Goal: Find specific page/section: Find specific page/section

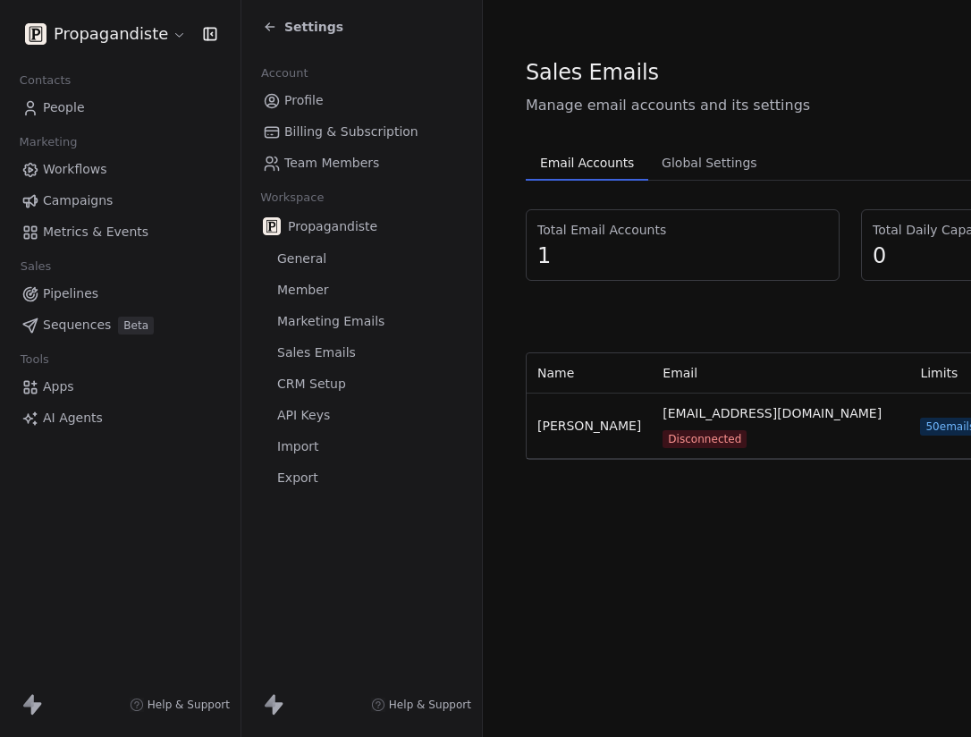
click at [893, 420] on td "[PERSON_NAME][EMAIL_ADDRESS][DOMAIN_NAME] Disconnected" at bounding box center [781, 425] width 258 height 65
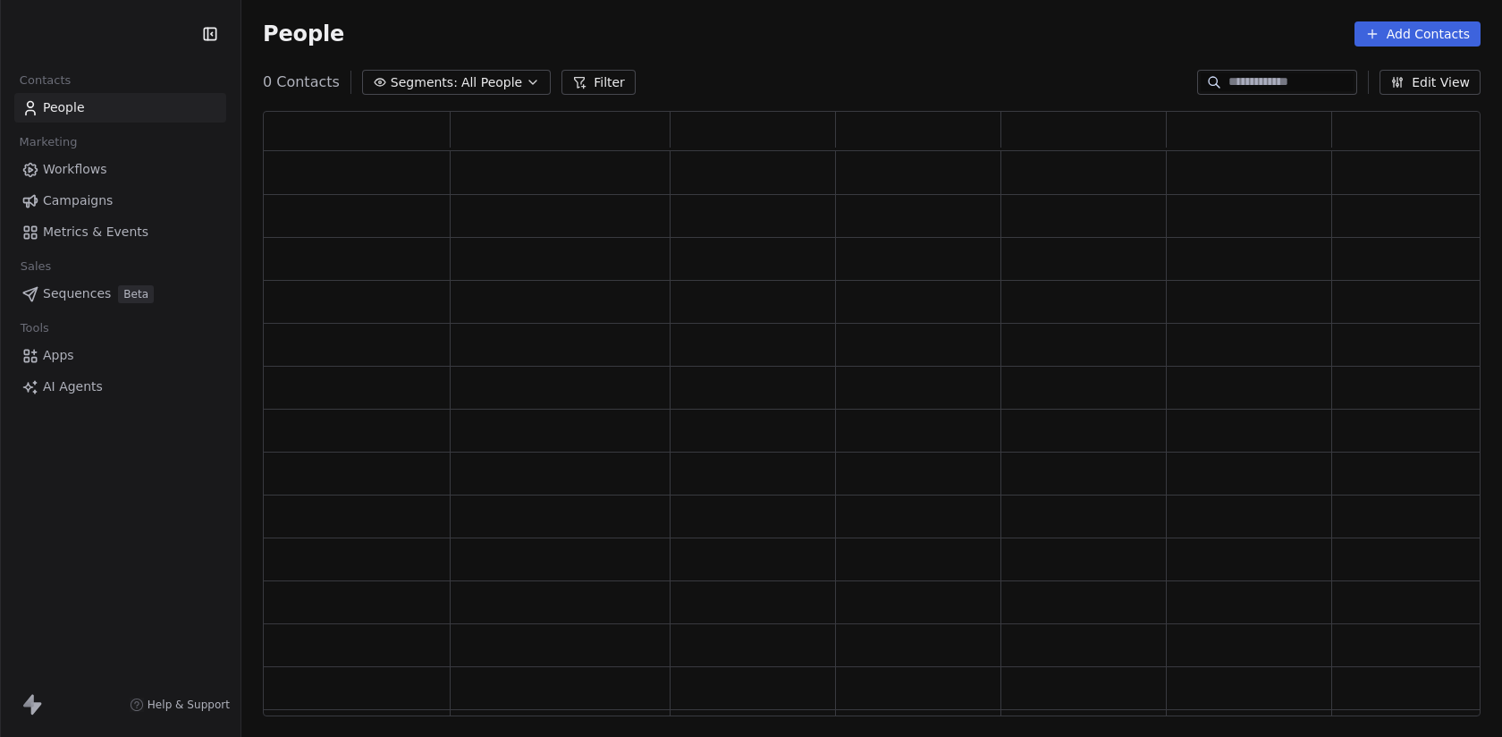
scroll to position [605, 1218]
